Goal: Task Accomplishment & Management: Use online tool/utility

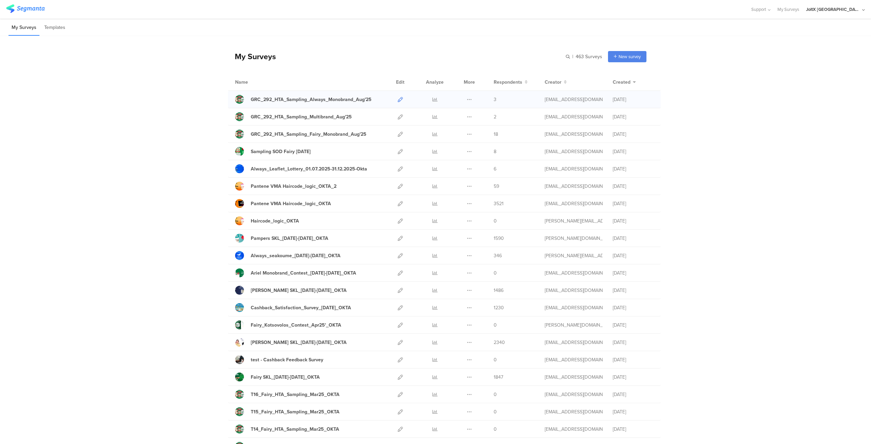
click at [398, 99] on icon at bounding box center [400, 99] width 5 height 5
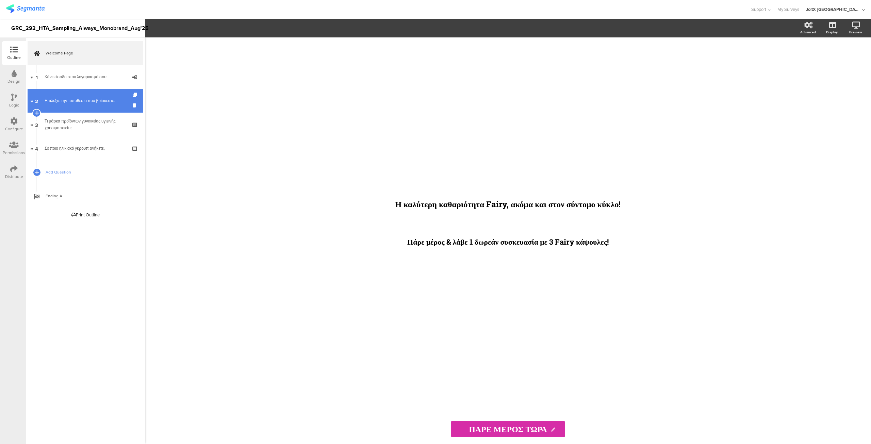
click at [85, 101] on div "Επιλέξτε την τοποθεσία που βρίσκεστε." at bounding box center [85, 100] width 81 height 7
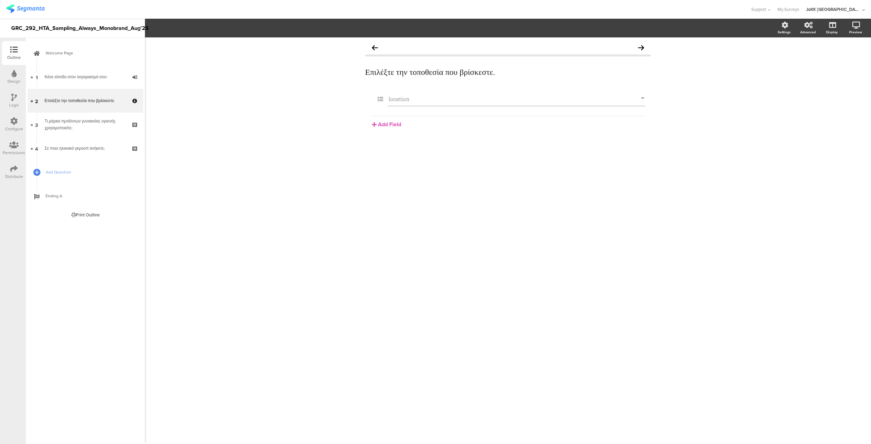
click at [10, 100] on div "Logic" at bounding box center [14, 101] width 24 height 24
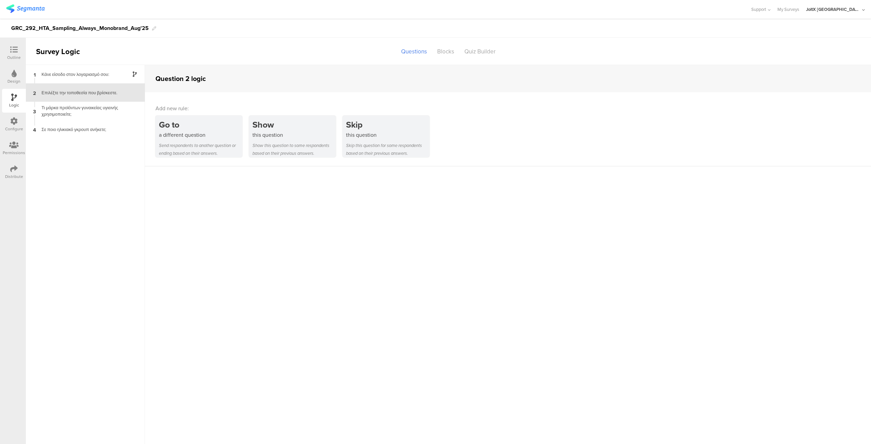
click at [14, 125] on div at bounding box center [13, 121] width 7 height 9
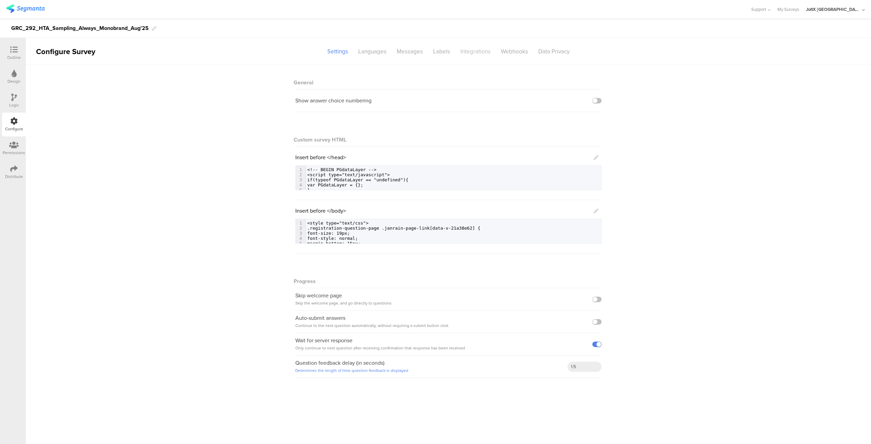
click at [479, 51] on div "Integrations" at bounding box center [475, 52] width 40 height 12
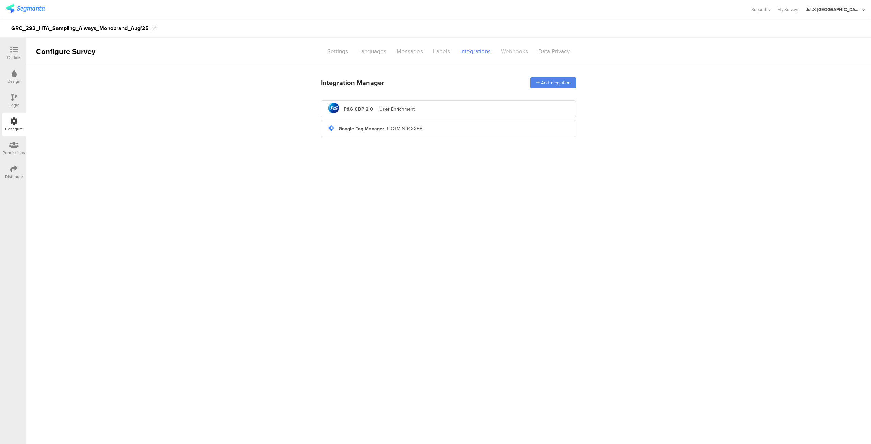
click at [509, 51] on div "Webhooks" at bounding box center [514, 52] width 37 height 12
click at [472, 52] on div "Integrations" at bounding box center [475, 52] width 40 height 12
click at [545, 51] on div "Data Privacy" at bounding box center [554, 52] width 42 height 12
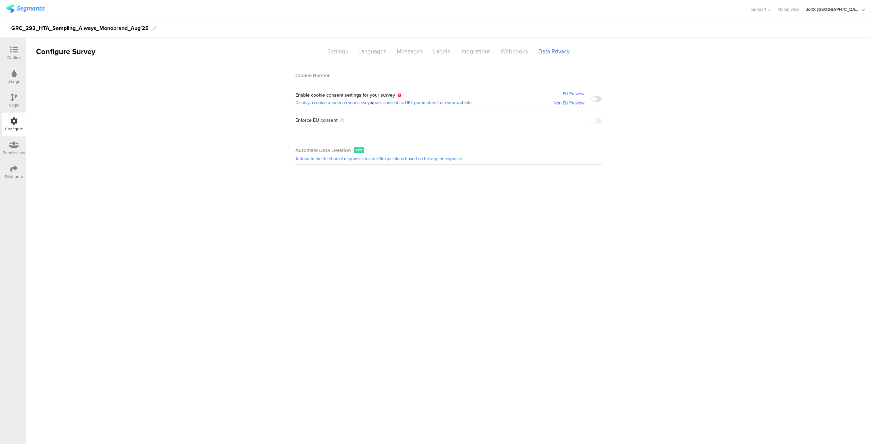
click at [338, 53] on div "Settings" at bounding box center [337, 52] width 31 height 12
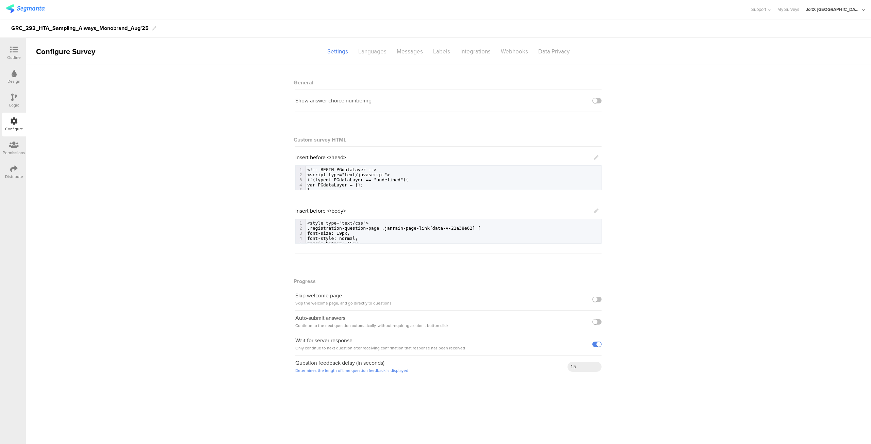
click at [373, 52] on div "Languages" at bounding box center [372, 52] width 38 height 12
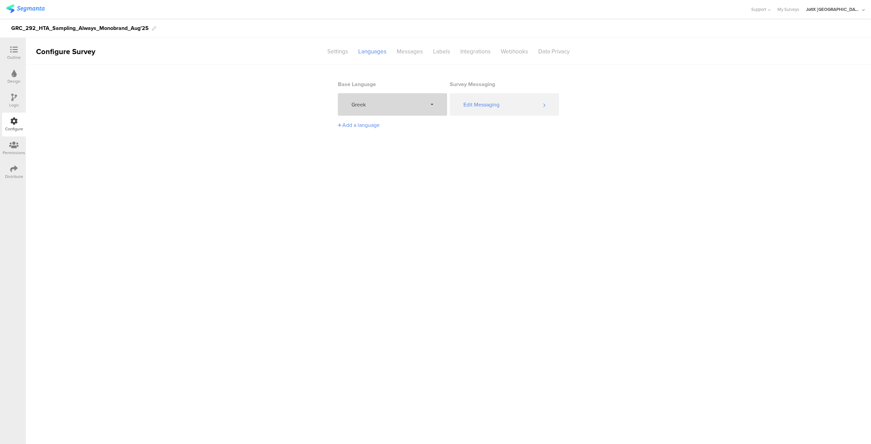
click at [430, 104] on div "Greek" at bounding box center [392, 104] width 109 height 22
click at [430, 103] on div "Greek" at bounding box center [392, 104] width 109 height 22
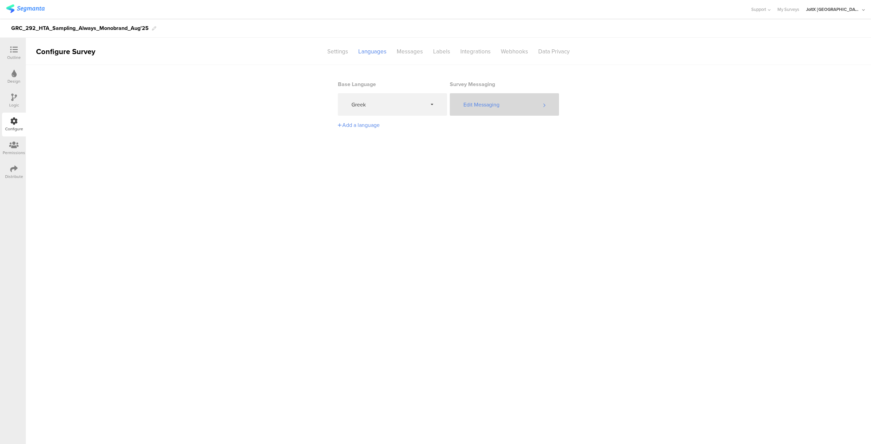
click at [485, 104] on div "Edit Messaging" at bounding box center [504, 104] width 109 height 22
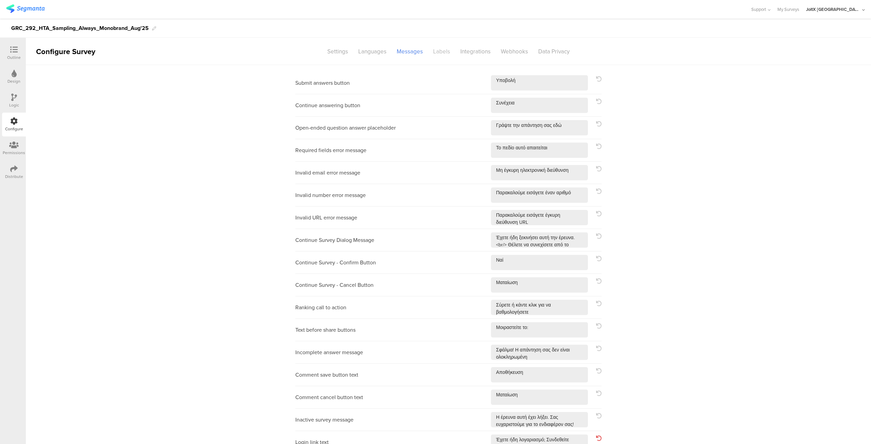
click at [434, 53] on div "Labels" at bounding box center [441, 52] width 27 height 12
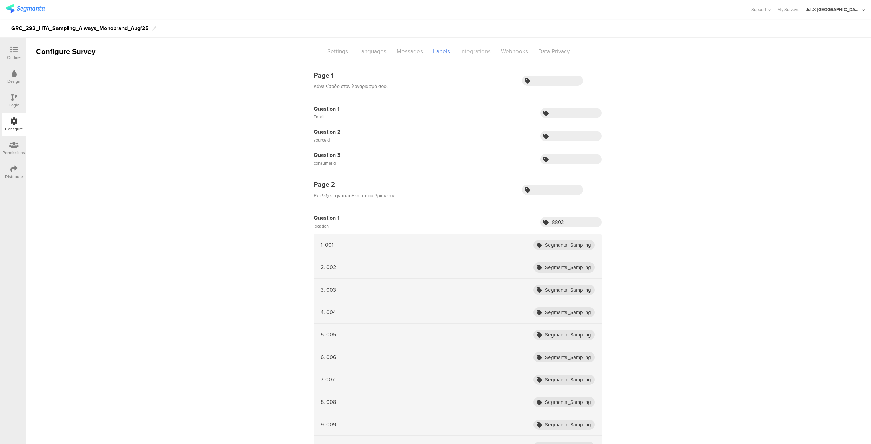
click at [477, 52] on div "Integrations" at bounding box center [475, 52] width 40 height 12
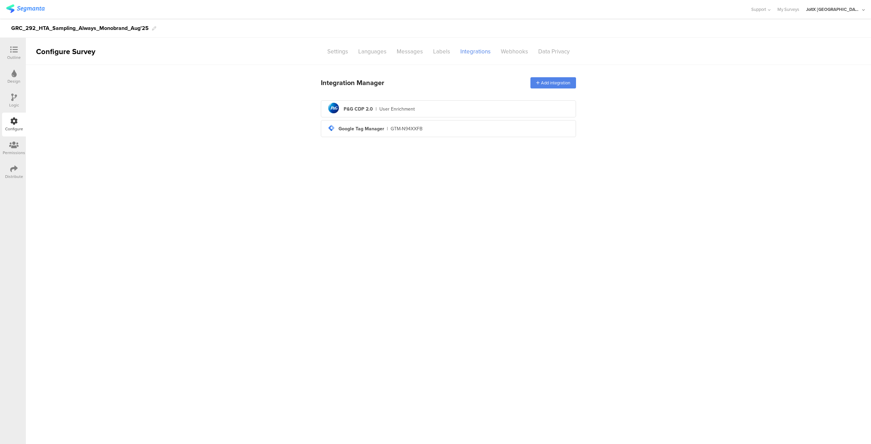
click at [14, 147] on icon at bounding box center [14, 144] width 10 height 7
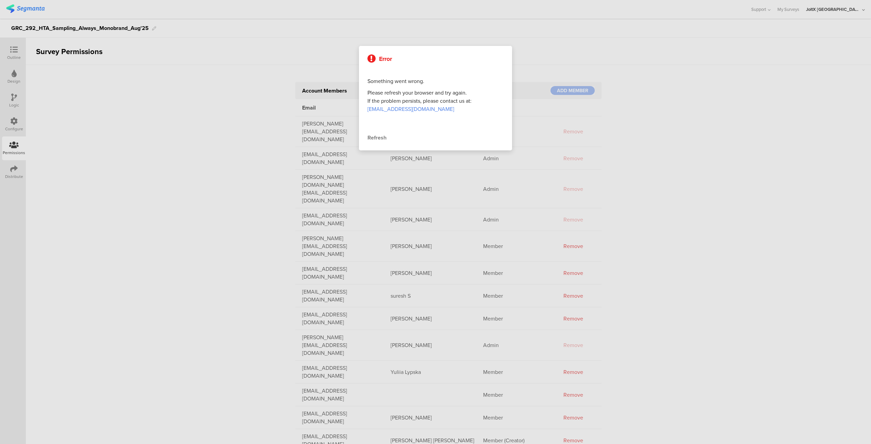
click at [16, 170] on div at bounding box center [435, 222] width 871 height 444
click at [375, 138] on div "Refresh" at bounding box center [435, 138] width 136 height 8
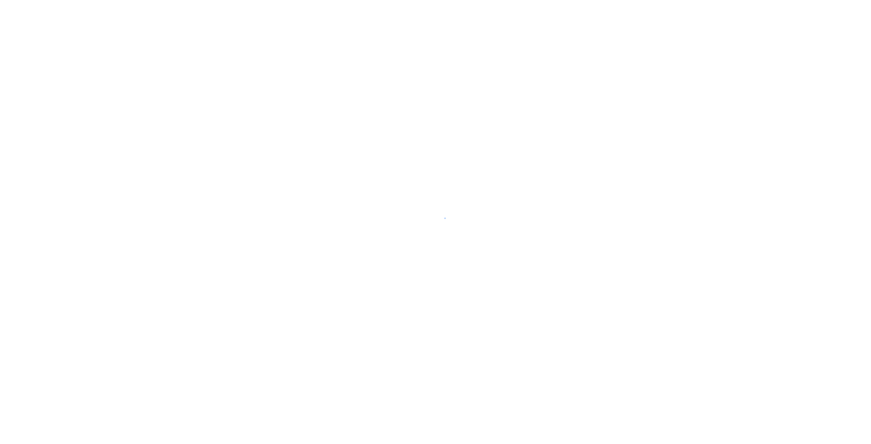
click at [14, 170] on div at bounding box center [435, 222] width 871 height 444
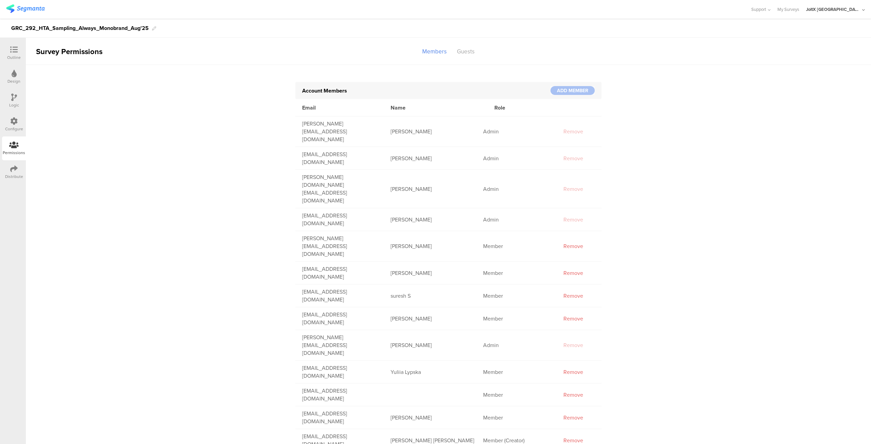
click at [14, 169] on icon at bounding box center [13, 168] width 7 height 7
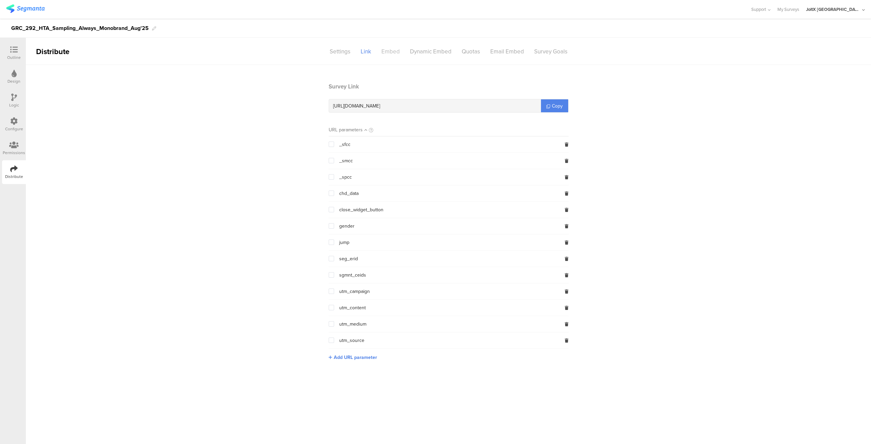
click at [393, 52] on div "Embed" at bounding box center [390, 52] width 29 height 12
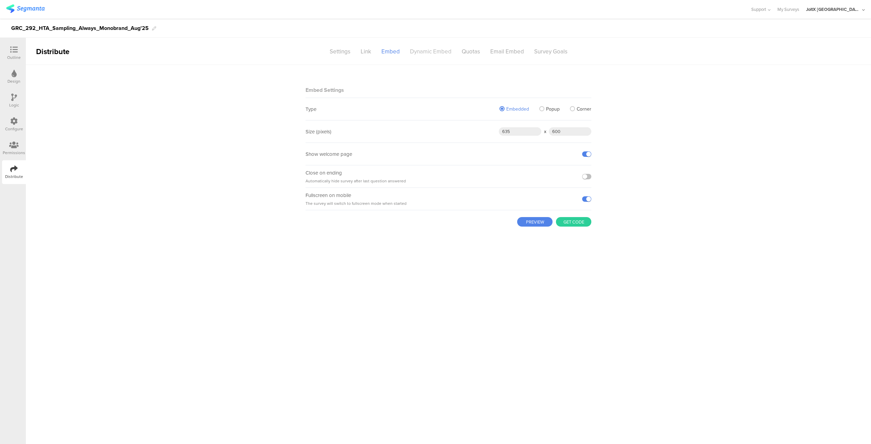
click at [429, 52] on div "Dynamic Embed" at bounding box center [431, 52] width 52 height 12
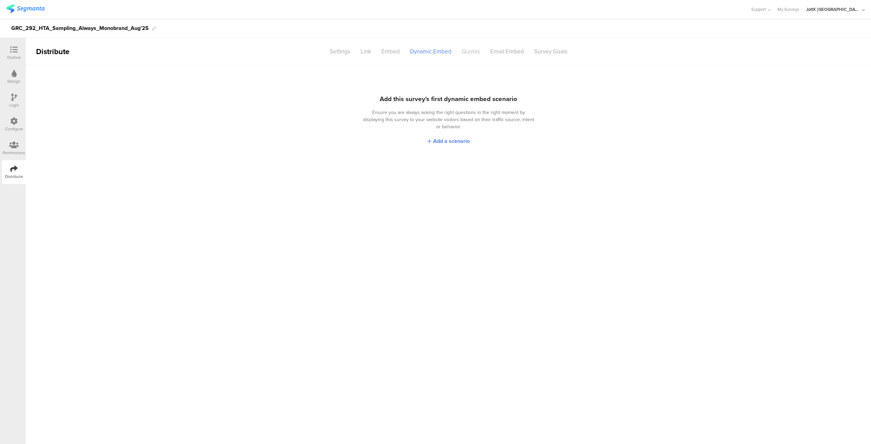
click at [469, 52] on div "Quotas" at bounding box center [471, 52] width 29 height 12
click at [398, 51] on div "Embed" at bounding box center [390, 52] width 29 height 12
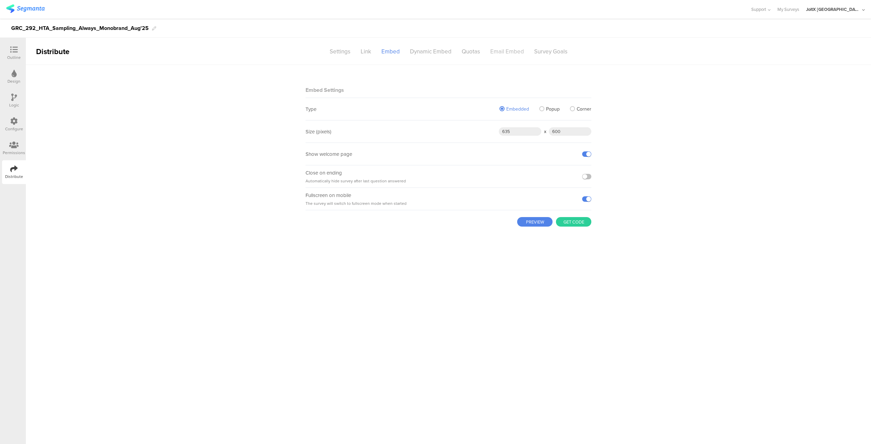
click at [506, 49] on div "Email Embed" at bounding box center [507, 52] width 44 height 12
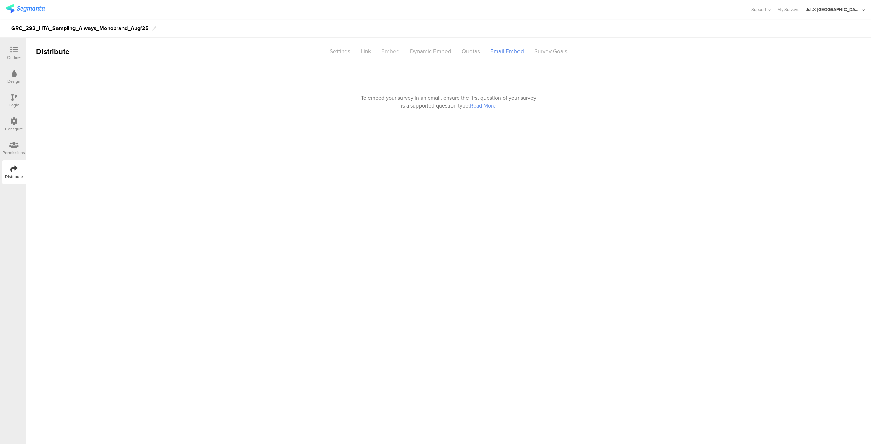
click at [387, 52] on div "Embed" at bounding box center [390, 52] width 29 height 12
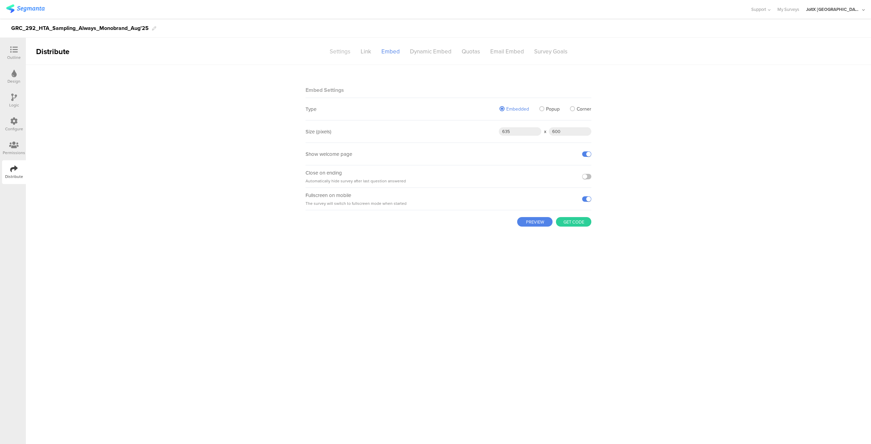
click at [338, 52] on div "Settings" at bounding box center [340, 52] width 31 height 12
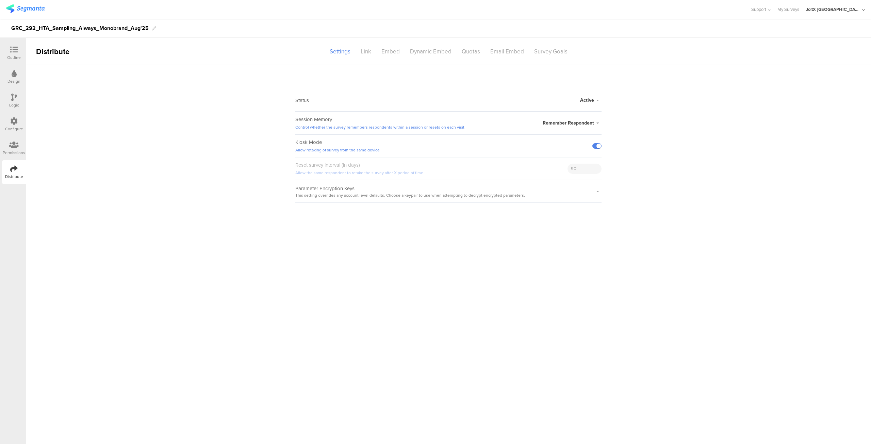
click at [12, 55] on div "Outline" at bounding box center [14, 57] width 14 height 6
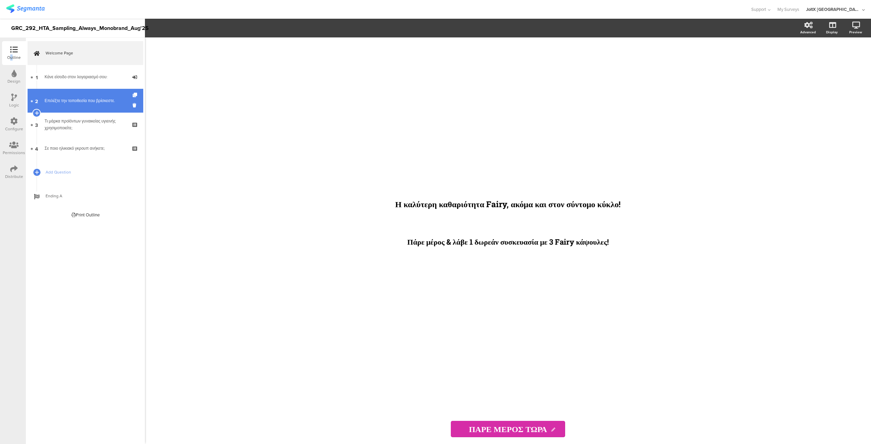
click at [82, 102] on div "Επιλέξτε την τοποθεσία που βρίσκεστε." at bounding box center [85, 100] width 81 height 7
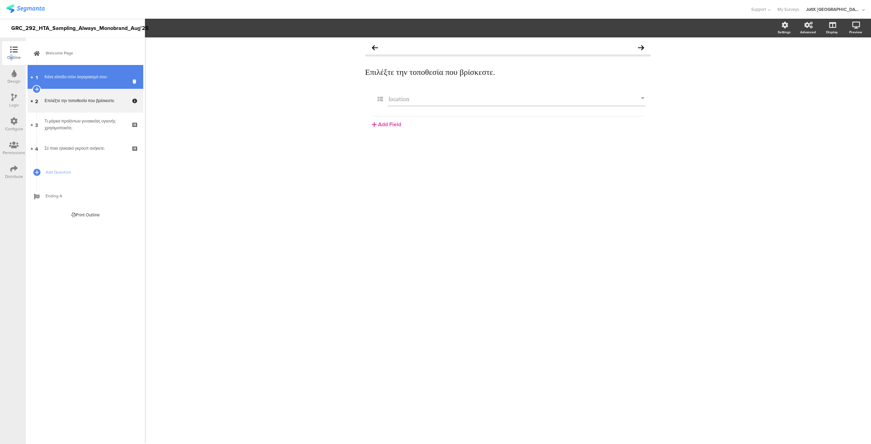
click at [78, 79] on div "Κάνε είσοδο στον λογαριασμό σου:" at bounding box center [85, 76] width 81 height 7
